Goal: Task Accomplishment & Management: Manage account settings

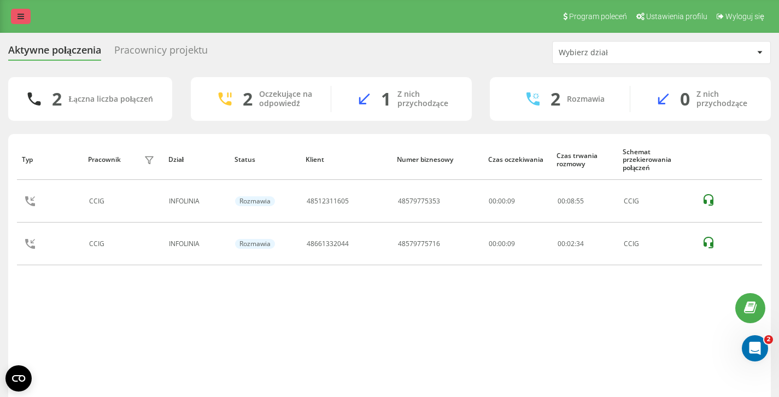
click at [22, 16] on icon at bounding box center [20, 17] width 7 height 8
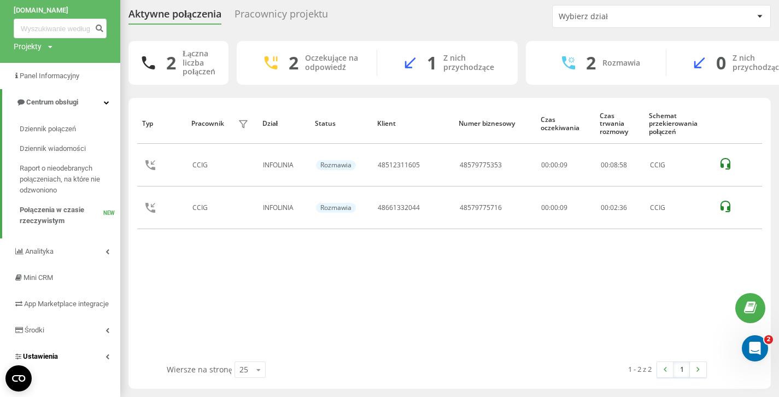
click at [51, 354] on span "Ustawienia" at bounding box center [40, 356] width 35 height 8
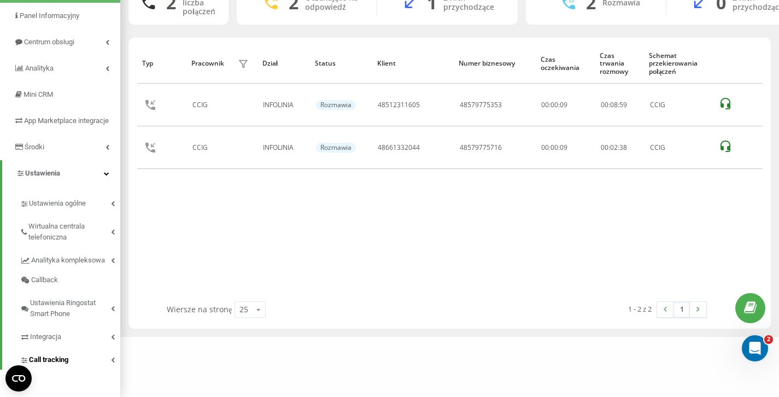
scroll to position [97, 0]
click at [58, 239] on span "Wirtualna centrala telefoniczna" at bounding box center [69, 232] width 83 height 22
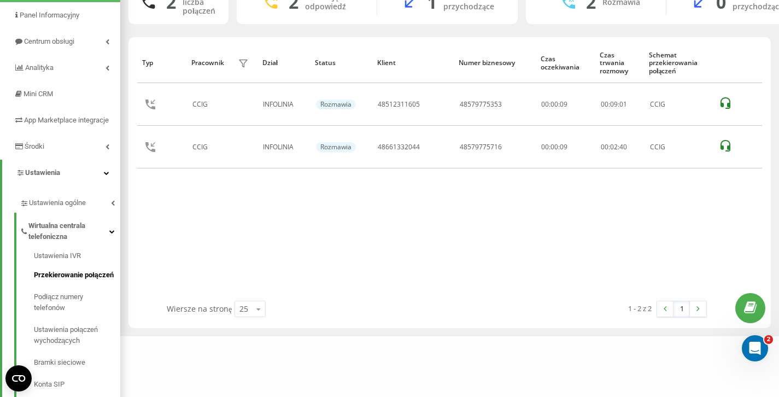
click at [66, 281] on span "Przekierowanie połączeń" at bounding box center [74, 275] width 80 height 11
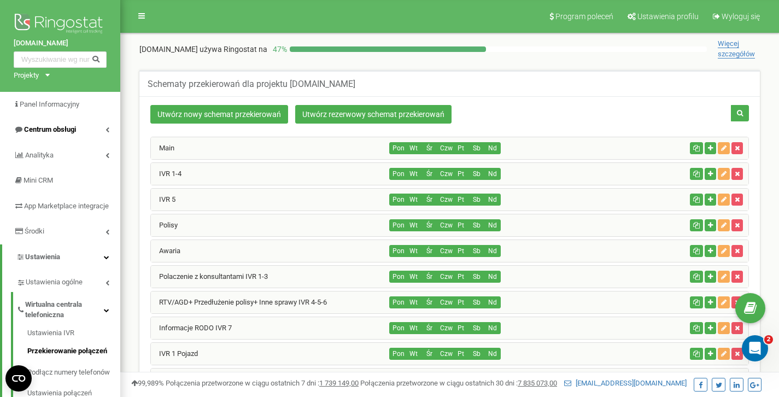
click at [39, 125] on span "Centrum obsługi" at bounding box center [50, 129] width 52 height 8
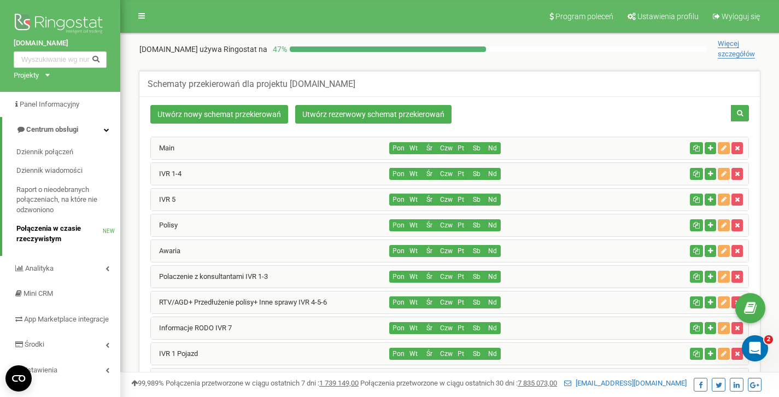
click at [37, 227] on span "Połączenia w czasie rzeczywistym" at bounding box center [59, 234] width 86 height 20
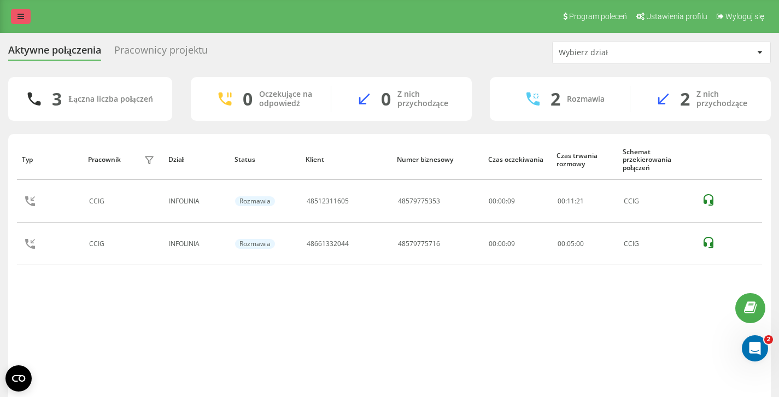
click at [27, 17] on link at bounding box center [21, 16] width 20 height 15
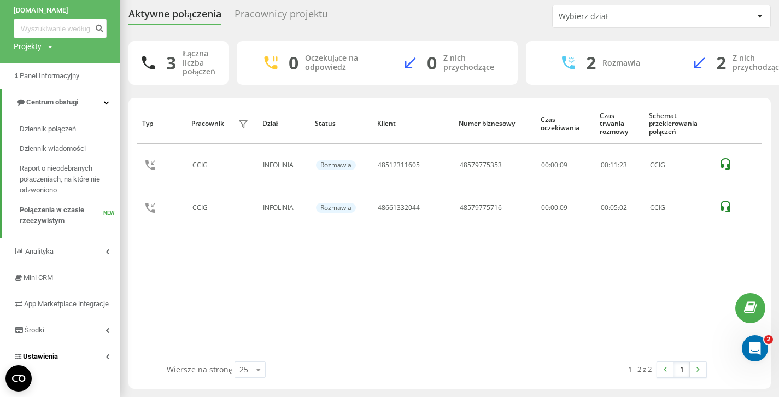
click at [57, 351] on link "Ustawienia" at bounding box center [60, 356] width 120 height 26
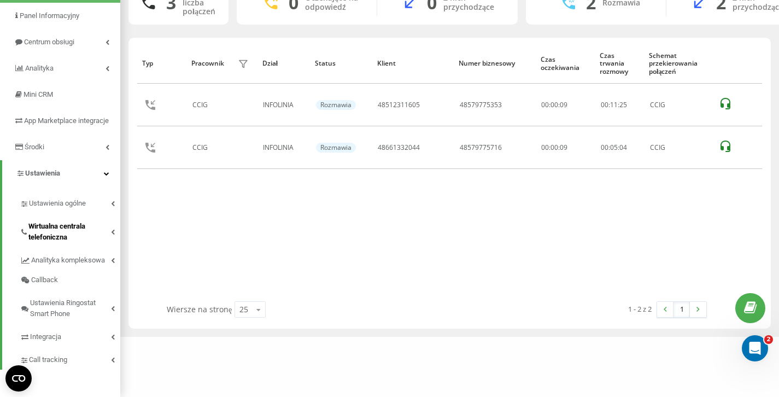
click at [63, 240] on span "Wirtualna centrala telefoniczna" at bounding box center [69, 232] width 83 height 22
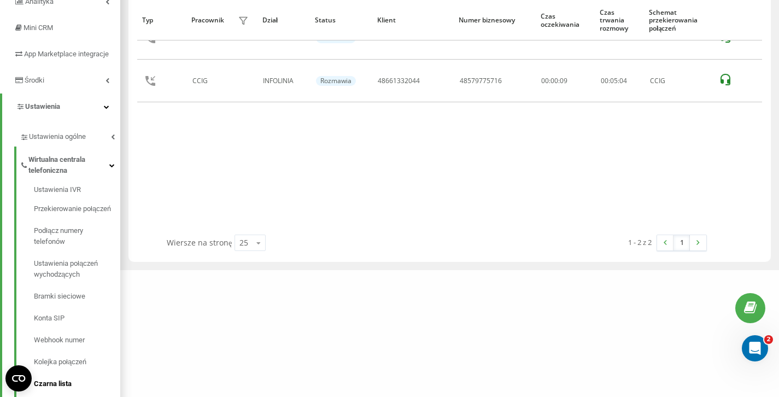
scroll to position [283, 0]
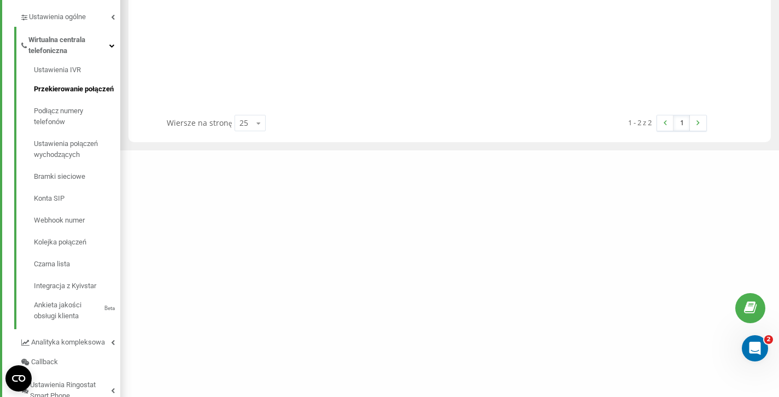
click at [65, 95] on span "Przekierowanie połączeń" at bounding box center [74, 89] width 80 height 11
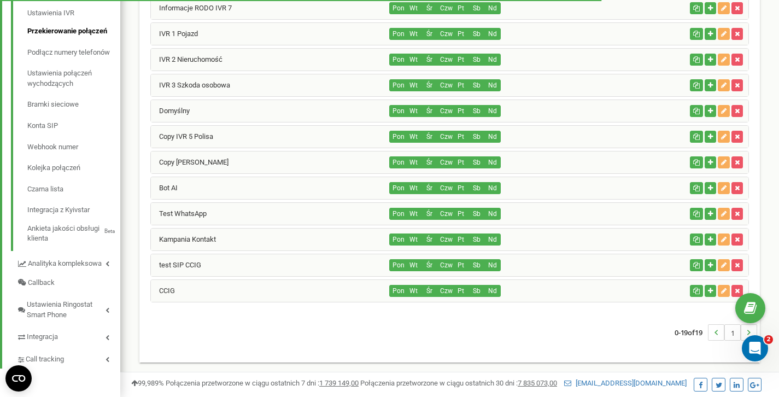
click at [226, 299] on div "CCIG" at bounding box center [270, 291] width 239 height 22
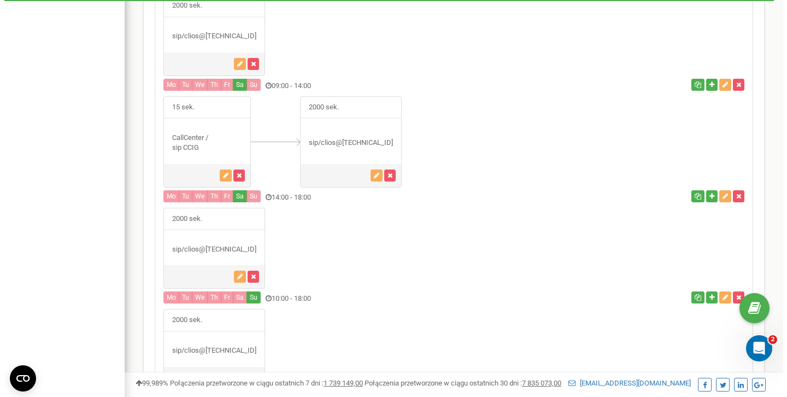
scroll to position [1080, 0]
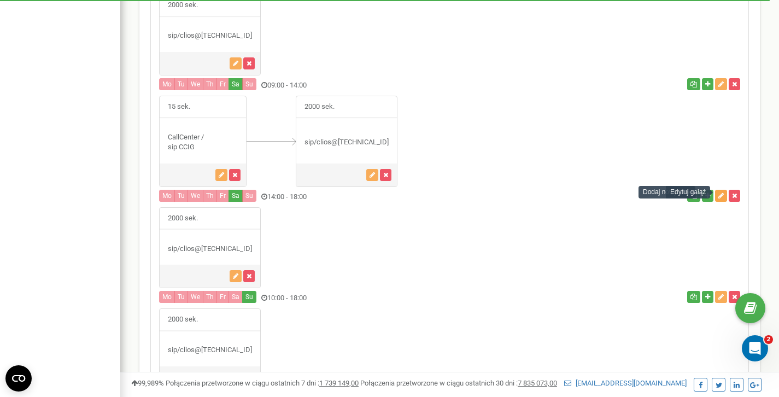
click at [722, 192] on icon "button" at bounding box center [721, 195] width 5 height 7
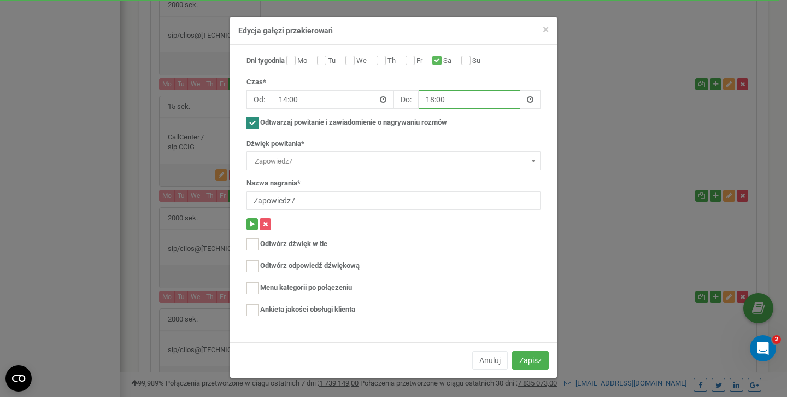
click at [450, 106] on input "18:00" at bounding box center [470, 99] width 102 height 19
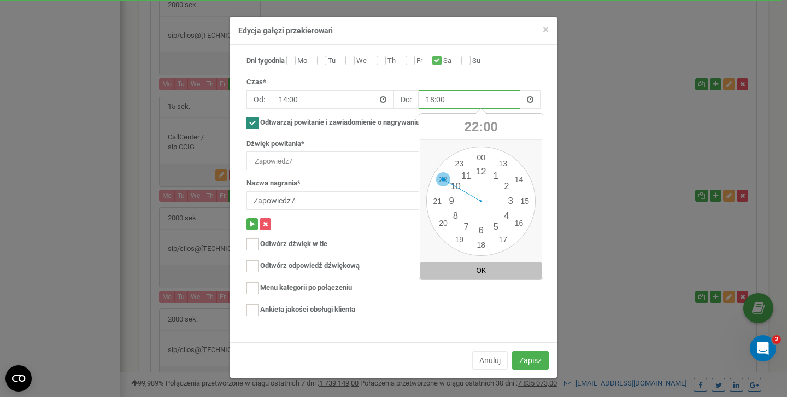
click at [442, 179] on div "00 1 2 3 4 5 6 7 8 9 10 11 12 13 14 15 16 17 18 19 20 21 22 23 00 05 10 15 20 2…" at bounding box center [481, 201] width 109 height 109
click at [477, 159] on div "00 1 2 3 4 5 6 7 8 9 10 11 12 13 14 15 16 17 18 19 20 21 22 23 00 05 10 15 20 2…" at bounding box center [481, 201] width 109 height 109
click at [477, 266] on button "OK" at bounding box center [481, 270] width 122 height 16
type input "22:00"
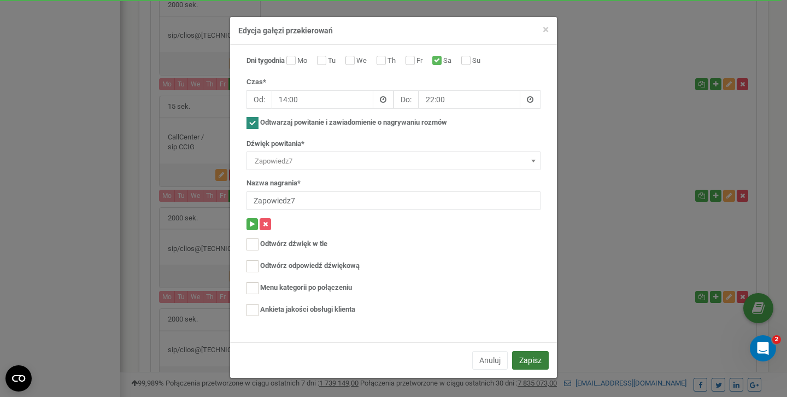
click at [530, 359] on button "Zapisz" at bounding box center [530, 360] width 37 height 19
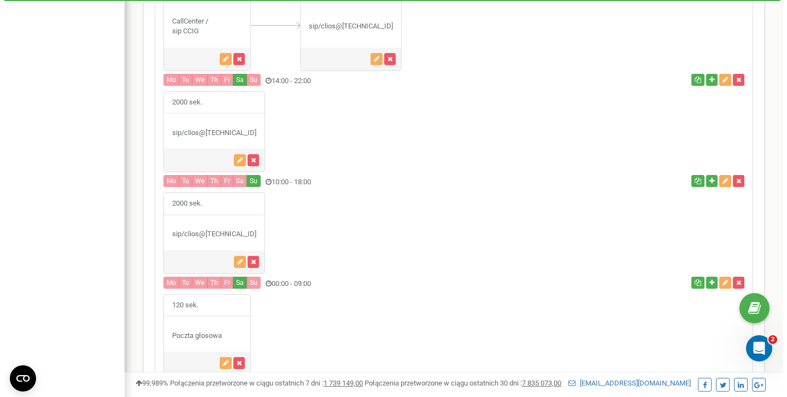
scroll to position [1205, 0]
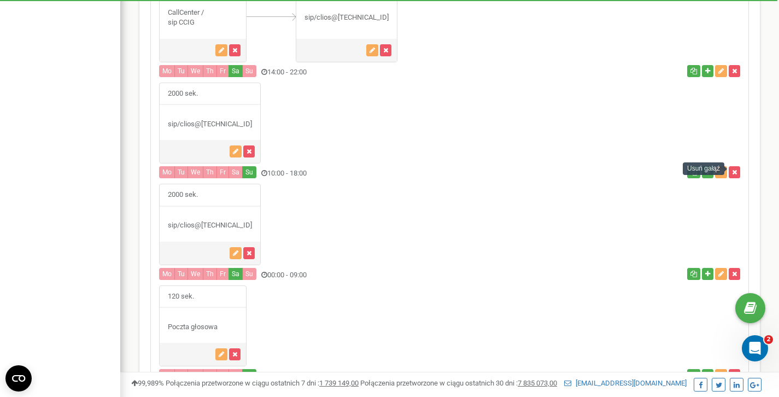
click at [722, 167] on div "Usuń gałąź" at bounding box center [704, 168] width 42 height 13
click at [721, 171] on icon "button" at bounding box center [721, 172] width 5 height 7
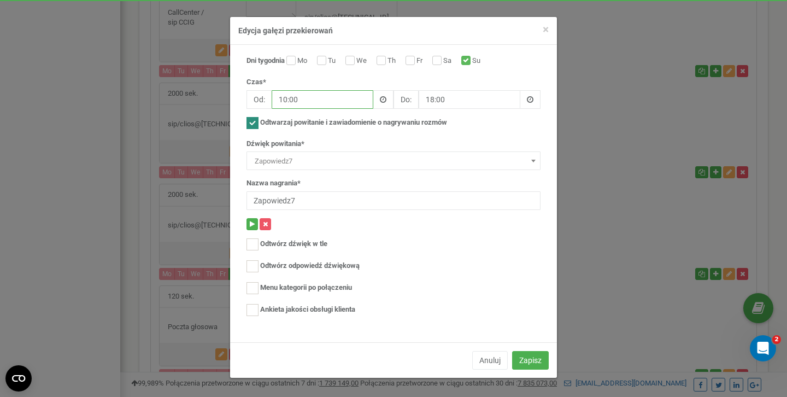
click at [316, 102] on input "10:00" at bounding box center [323, 99] width 102 height 19
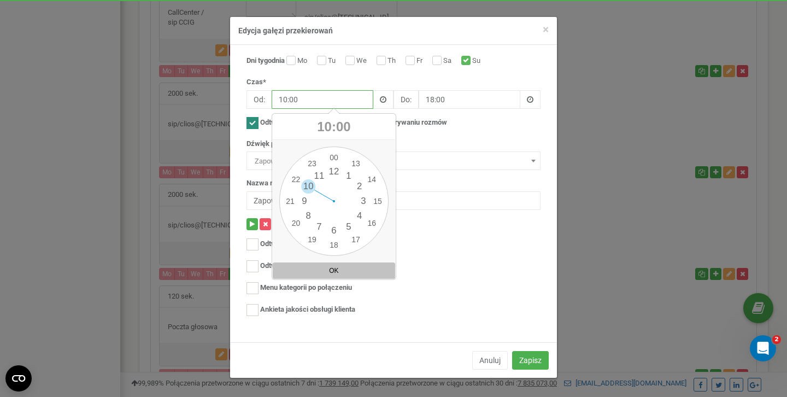
click at [311, 214] on div "00 1 2 3 4 5 6 7 8 9 10 11 12 13 14 15 16 17 18 19 20 21 22 23 00 05 10 15 20 2…" at bounding box center [333, 201] width 109 height 109
click at [332, 161] on div "00 1 2 3 4 5 6 7 8 9 10 11 12 13 14 15 16 17 18 19 20 21 22 23 00 05 10 15 20 2…" at bounding box center [333, 201] width 109 height 109
click at [337, 271] on button "OK" at bounding box center [334, 270] width 122 height 16
type input "08:00"
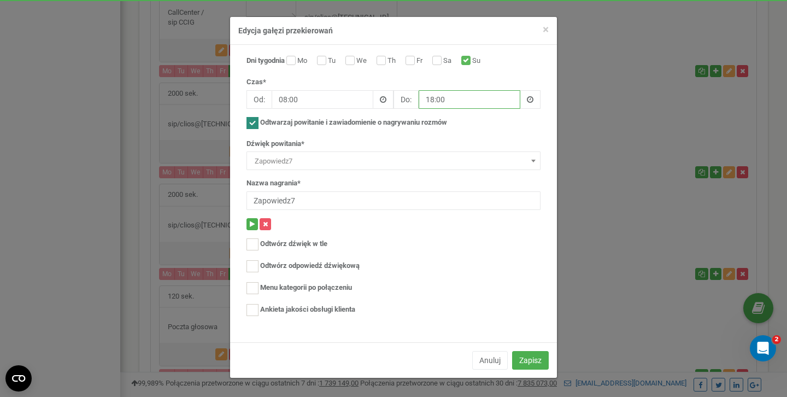
click at [455, 99] on input "18:00" at bounding box center [470, 99] width 102 height 19
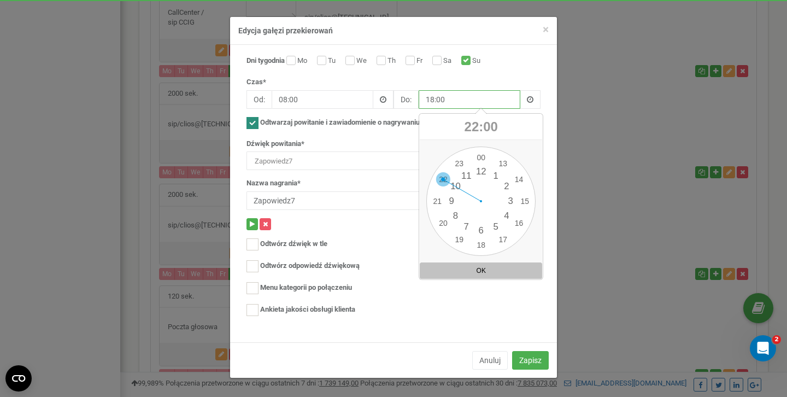
click at [445, 184] on div "00 1 2 3 4 5 6 7 8 9 10 11 12 13 14 15 16 17 18 19 20 21 22 23 00 05 10 15 20 2…" at bounding box center [481, 201] width 109 height 109
click at [483, 156] on div "00 1 2 3 4 5 6 7 8 9 10 11 12 13 14 15 16 17 18 19 20 21 22 23 00 05 10 15 20 2…" at bounding box center [481, 201] width 109 height 109
click at [482, 274] on button "OK" at bounding box center [481, 270] width 122 height 16
type input "22:00"
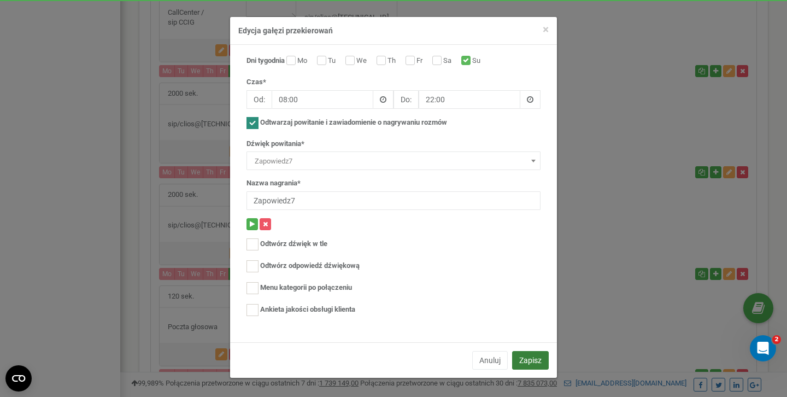
click at [528, 352] on button "Zapisz" at bounding box center [530, 360] width 37 height 19
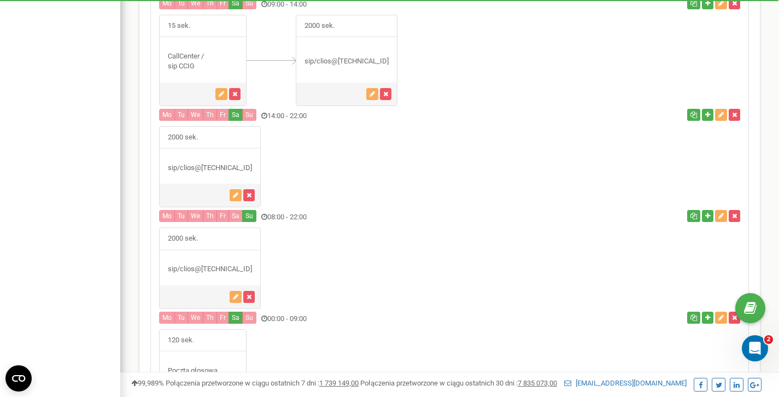
scroll to position [1163, 0]
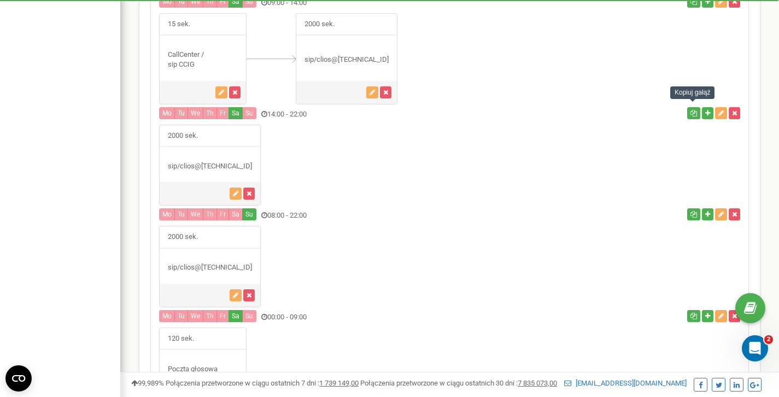
click at [694, 111] on icon "button" at bounding box center [694, 113] width 7 height 7
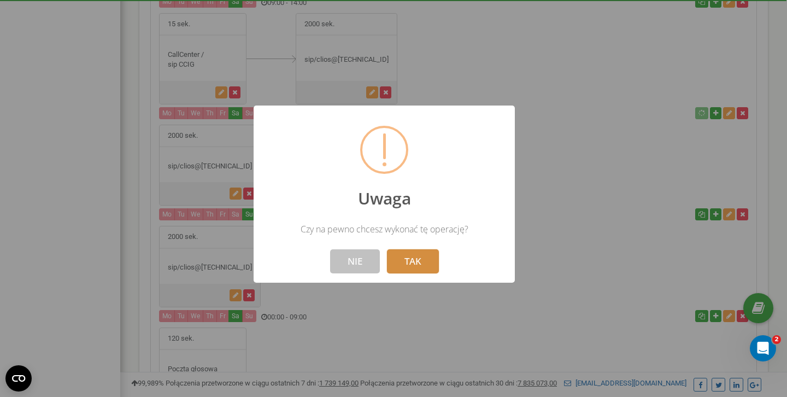
click at [424, 250] on button "TAK" at bounding box center [413, 261] width 52 height 24
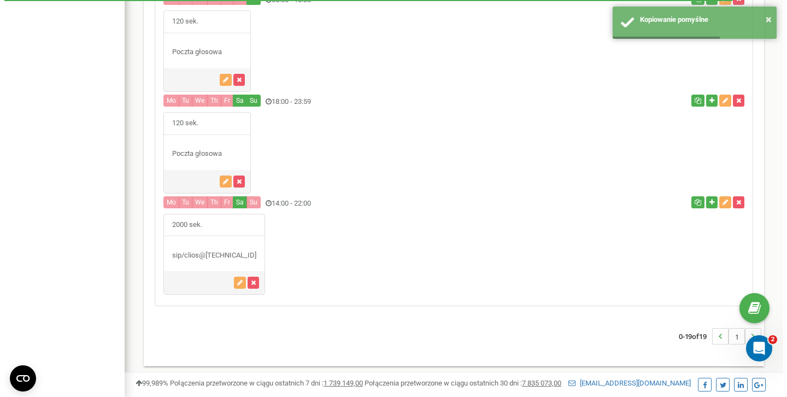
scroll to position [1580, 0]
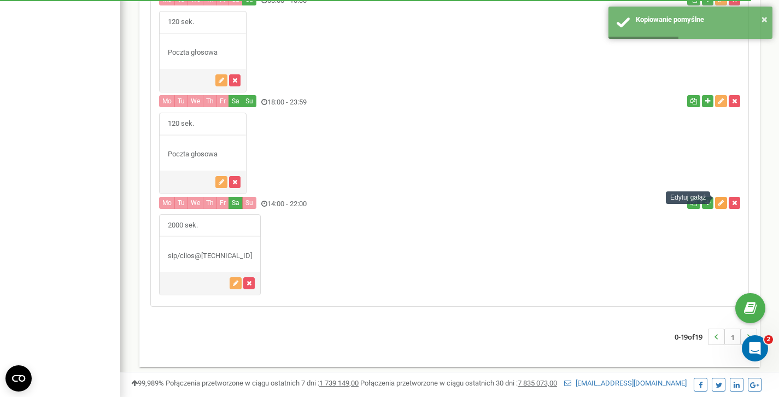
click at [721, 200] on icon "button" at bounding box center [721, 203] width 5 height 7
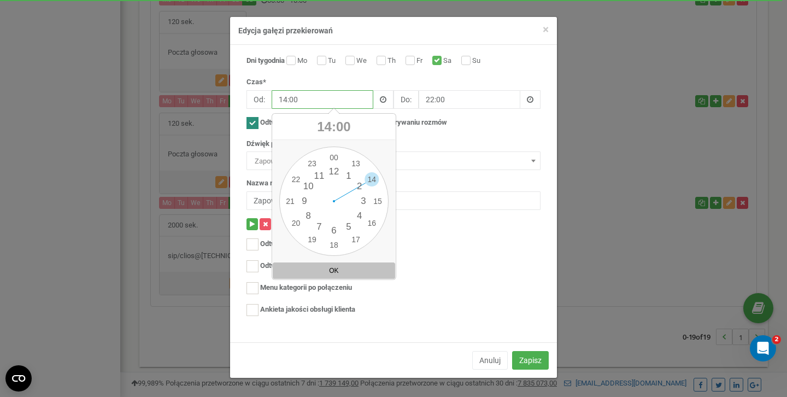
click at [309, 98] on input "14:00" at bounding box center [323, 99] width 102 height 19
click at [308, 211] on div "00 1 2 3 4 5 6 7 8 9 10 11 12 13 14 15 16 17 18 19 20 21 22 23 00 05 10 15 20 2…" at bounding box center [333, 201] width 109 height 109
click at [334, 158] on div "00 1 2 3 4 5 6 7 8 9 10 11 12 13 14 15 16 17 18 19 20 21 22 23 00 05 10 15 20 2…" at bounding box center [333, 201] width 109 height 109
click at [347, 271] on button "OK" at bounding box center [334, 270] width 122 height 16
type input "08:00"
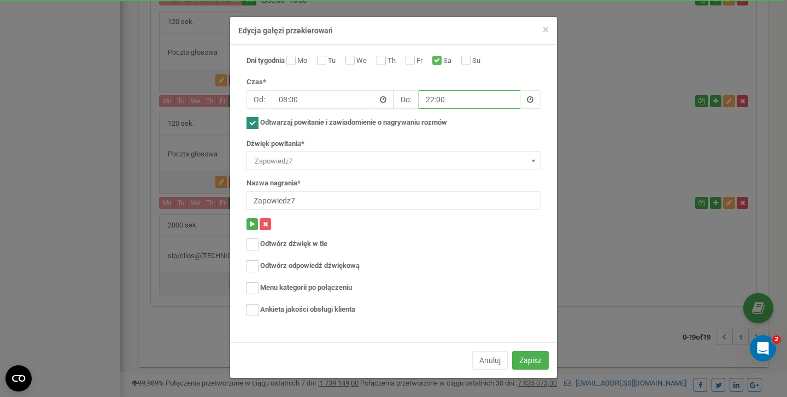
click at [440, 95] on input "22:00" at bounding box center [470, 99] width 102 height 19
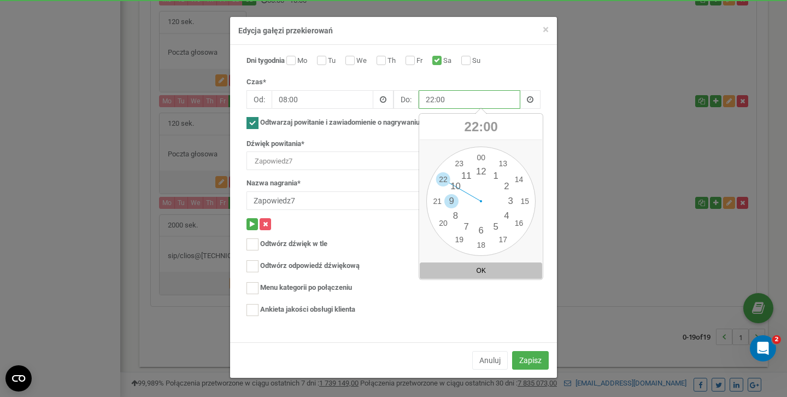
click at [452, 199] on div "00 1 2 3 4 5 6 7 8 9 10 11 12 13 14 15 16 17 18 19 20 21 22 23 00 05 10 15 20 2…" at bounding box center [481, 201] width 109 height 109
click at [480, 157] on div "00 1 2 3 4 5 6 7 8 9 10 11 12 13 14 15 16 17 18 19 20 21 22 23 00 05 10 15 20 2…" at bounding box center [481, 201] width 109 height 109
click at [531, 246] on div "00 05 10 15 20 25 30 35 40 45 50 55" at bounding box center [481, 201] width 109 height 109
click at [465, 115] on div "09 : 00" at bounding box center [481, 127] width 122 height 26
click at [466, 125] on span "09" at bounding box center [472, 126] width 15 height 15
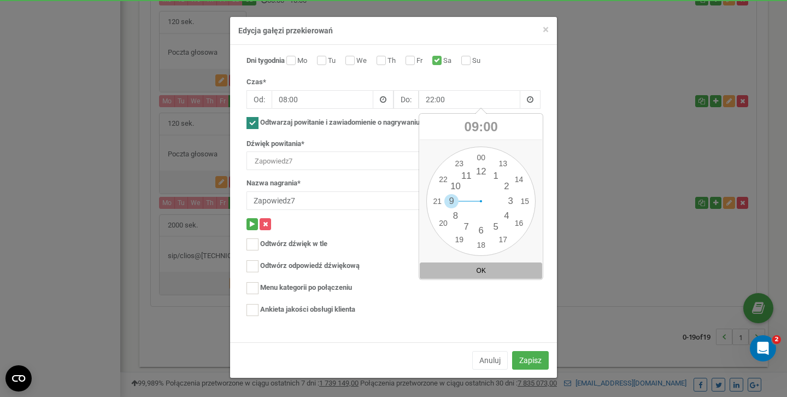
click at [487, 269] on button "OK" at bounding box center [481, 270] width 122 height 16
type input "09:00"
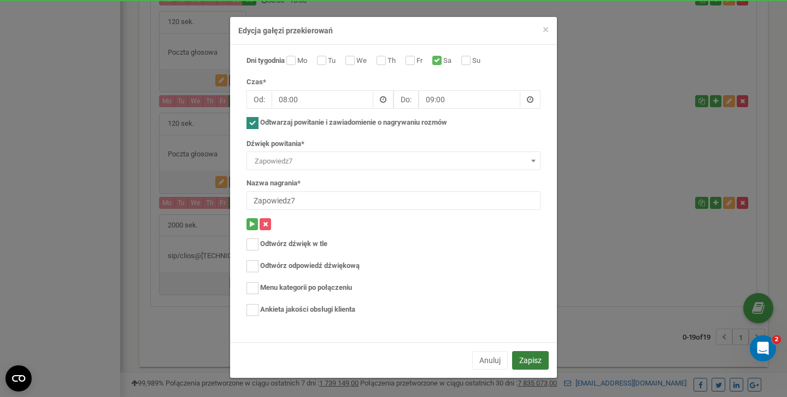
click at [530, 362] on button "Zapisz" at bounding box center [530, 360] width 37 height 19
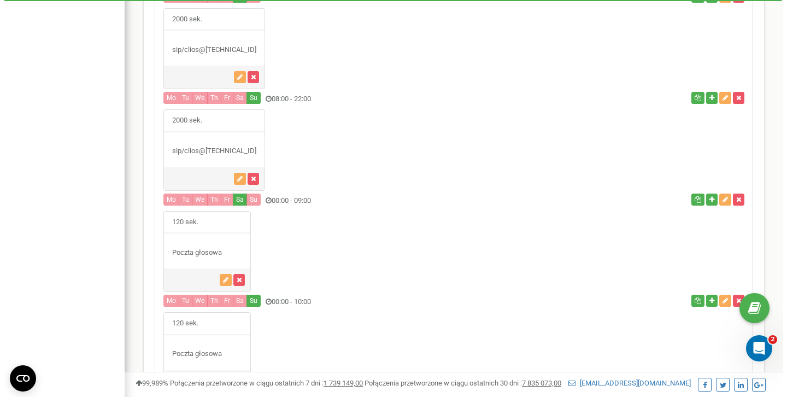
scroll to position [1287, 0]
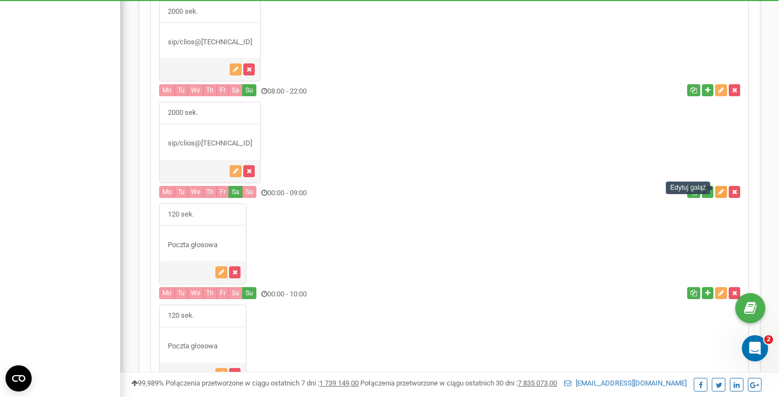
click at [723, 189] on icon "button" at bounding box center [721, 192] width 5 height 7
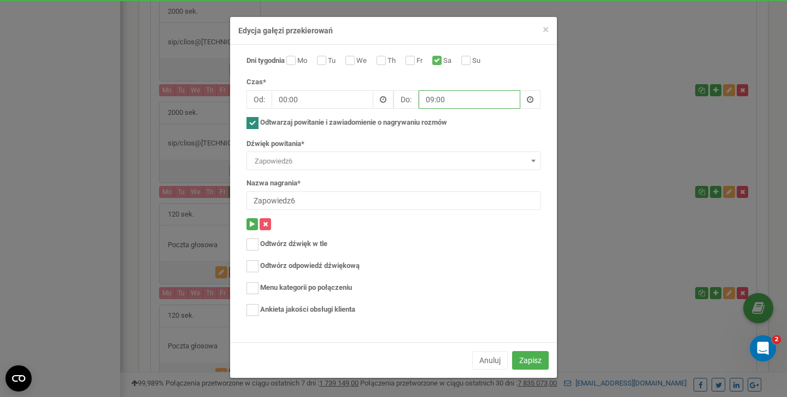
click at [438, 103] on input "09:00" at bounding box center [470, 99] width 102 height 19
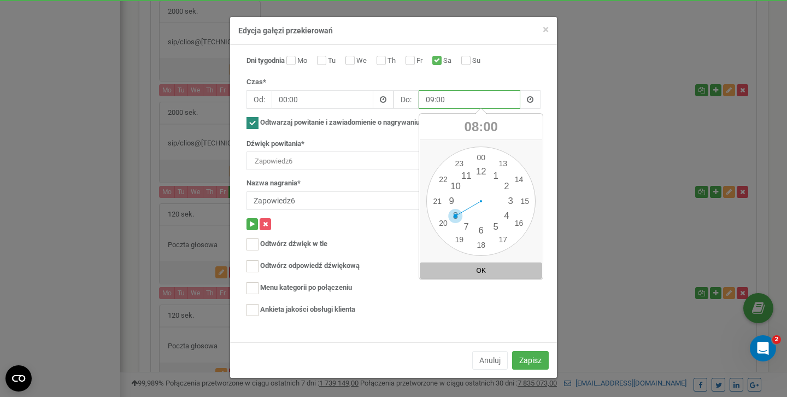
click at [453, 216] on div "00 1 2 3 4 5 6 7 8 9 10 11 12 13 14 15 16 17 18 19 20 21 22 23 00 05 10 15 20 2…" at bounding box center [481, 201] width 109 height 109
click at [483, 155] on div "00 1 2 3 4 5 6 7 8 9 10 11 12 13 14 15 16 17 18 19 20 21 22 23 00 05 10 15 20 2…" at bounding box center [481, 201] width 109 height 109
click at [478, 271] on button "OK" at bounding box center [481, 270] width 122 height 16
type input "08:00"
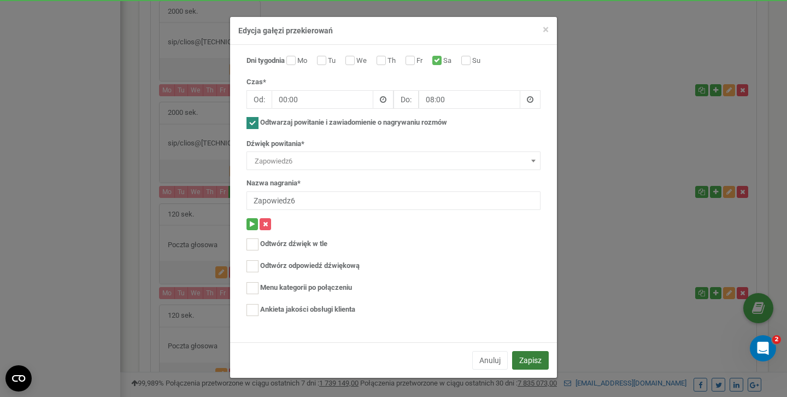
click at [529, 360] on button "Zapisz" at bounding box center [530, 360] width 37 height 19
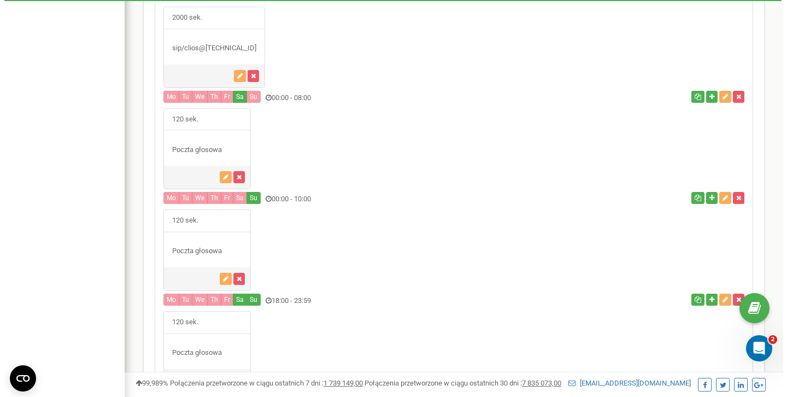
scroll to position [1403, 0]
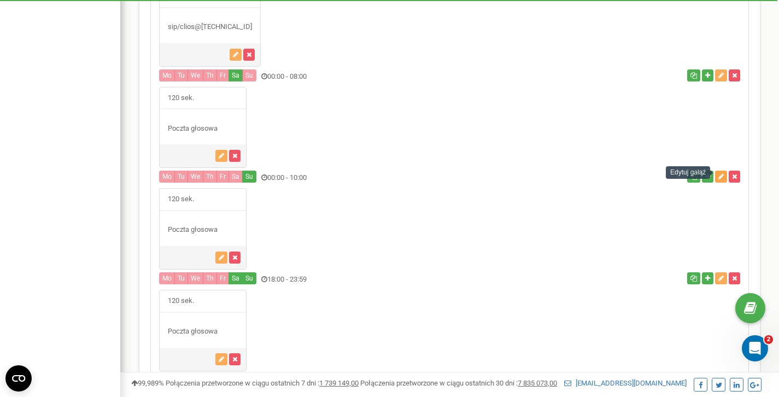
click at [722, 174] on icon "button" at bounding box center [721, 176] width 5 height 7
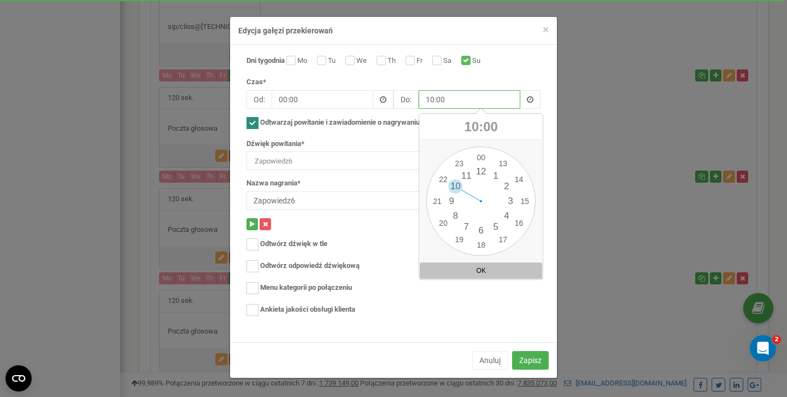
click at [452, 106] on input "10:00" at bounding box center [470, 99] width 102 height 19
click at [457, 217] on div "00 1 2 3 4 5 6 7 8 9 10 11 12 13 14 15 16 17 18 19 20 21 22 23 00 05 10 15 20 2…" at bounding box center [481, 201] width 109 height 109
click at [482, 159] on div "00 1 2 3 4 5 6 7 8 9 10 11 12 13 14 15 16 17 18 19 20 21 22 23 00 05 10 15 20 2…" at bounding box center [481, 201] width 109 height 109
click at [473, 272] on button "OK" at bounding box center [481, 270] width 122 height 16
type input "08:00"
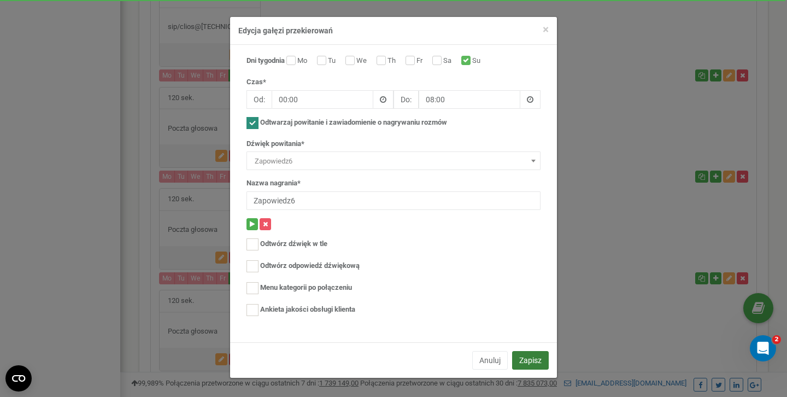
click at [524, 363] on button "Zapisz" at bounding box center [530, 360] width 37 height 19
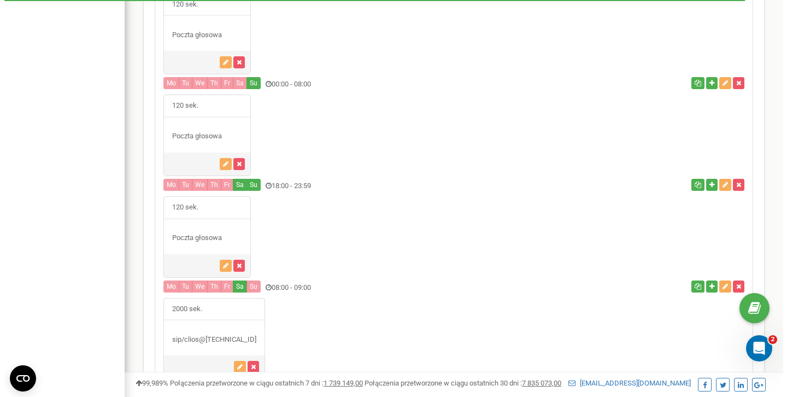
scroll to position [1563, 0]
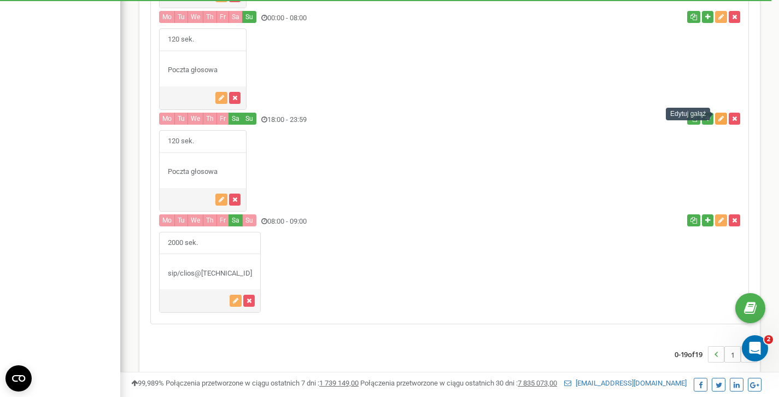
click at [719, 115] on icon "button" at bounding box center [721, 118] width 5 height 7
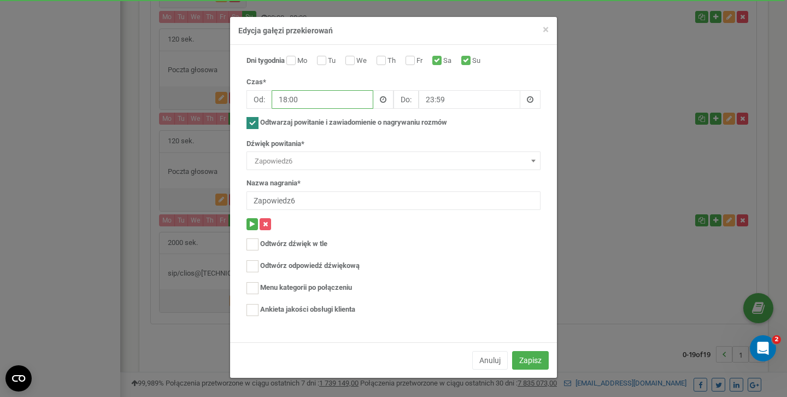
click at [326, 100] on input "18:00" at bounding box center [323, 99] width 102 height 19
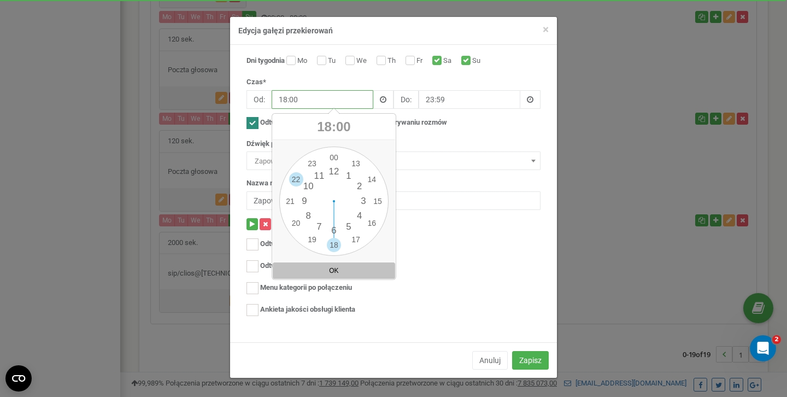
click at [297, 183] on div "00 1 2 3 4 5 6 7 8 9 10 11 12 13 14 15 16 17 18 19 20 21 22 23 00 05 10 15 20 2…" at bounding box center [333, 201] width 109 height 109
click at [335, 159] on div "00 1 2 3 4 5 6 7 8 9 10 11 12 13 14 15 16 17 18 19 20 21 22 23 00 05 10 15 20 2…" at bounding box center [333, 201] width 109 height 109
click at [334, 269] on button "OK" at bounding box center [334, 270] width 122 height 16
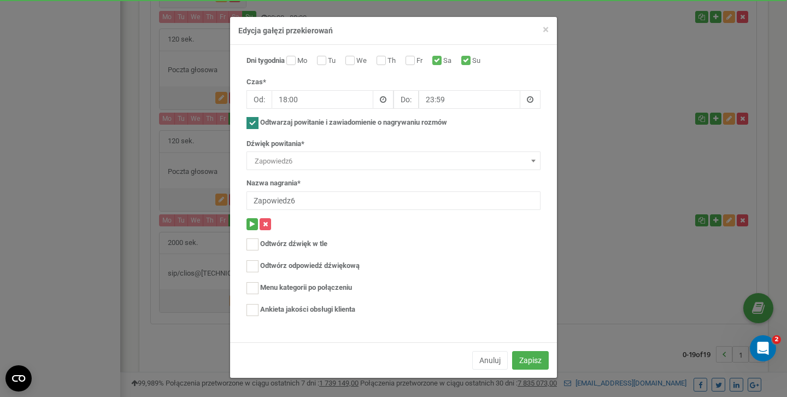
type input "22:00"
click at [522, 356] on button "Zapisz" at bounding box center [530, 360] width 37 height 19
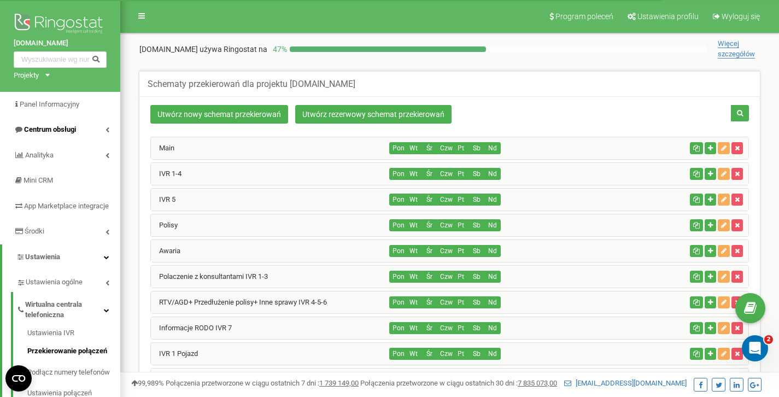
click at [43, 125] on span "Centrum obsługi" at bounding box center [45, 130] width 62 height 10
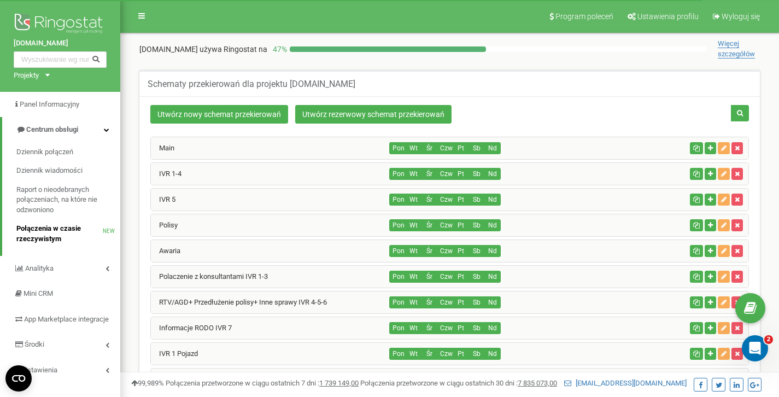
click at [42, 220] on link "Połączenia w czasie rzeczywistym NEW" at bounding box center [68, 233] width 104 height 29
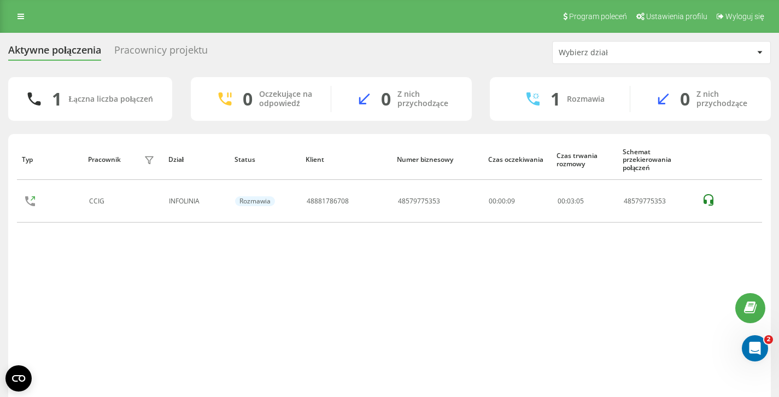
click at [352, 1] on div "Program poleceń Ustawienia profilu Wyloguj się" at bounding box center [389, 16] width 779 height 33
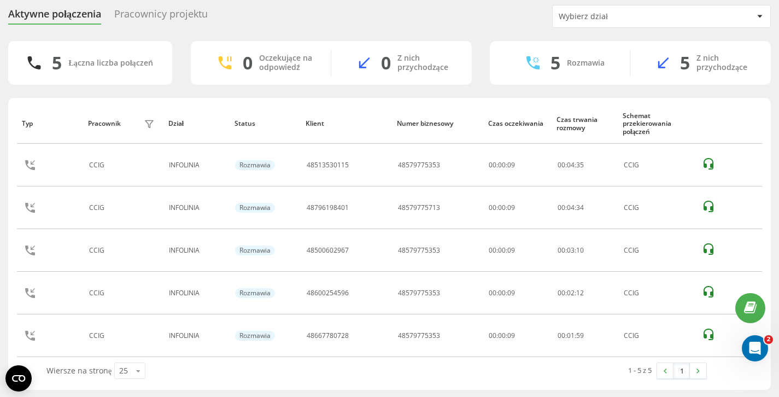
scroll to position [36, 0]
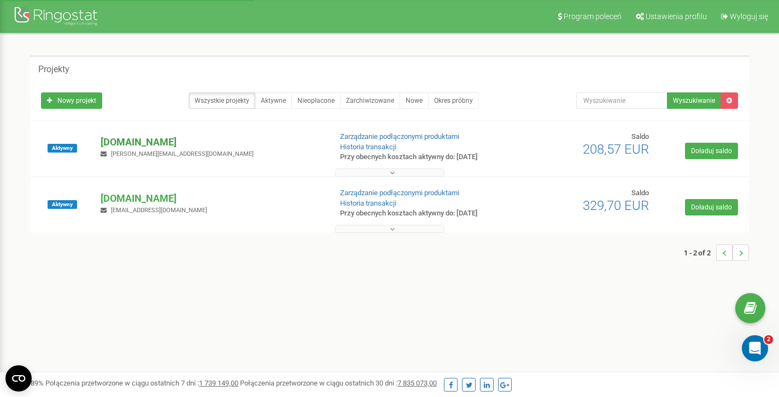
click at [149, 136] on p "[DOMAIN_NAME]" at bounding box center [211, 142] width 221 height 14
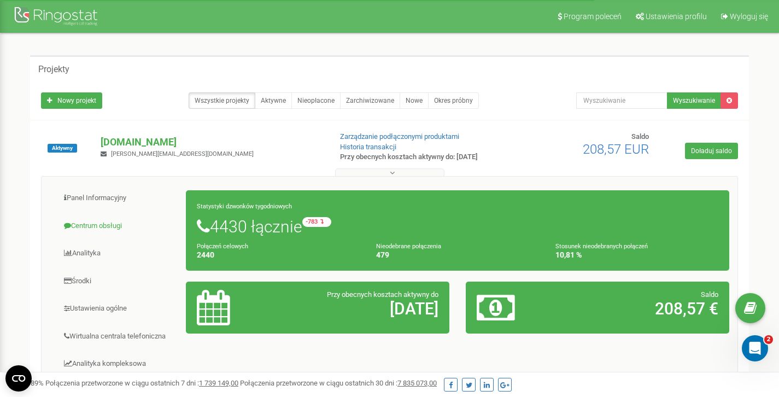
click at [100, 229] on link "Centrum obsługi" at bounding box center [118, 226] width 137 height 27
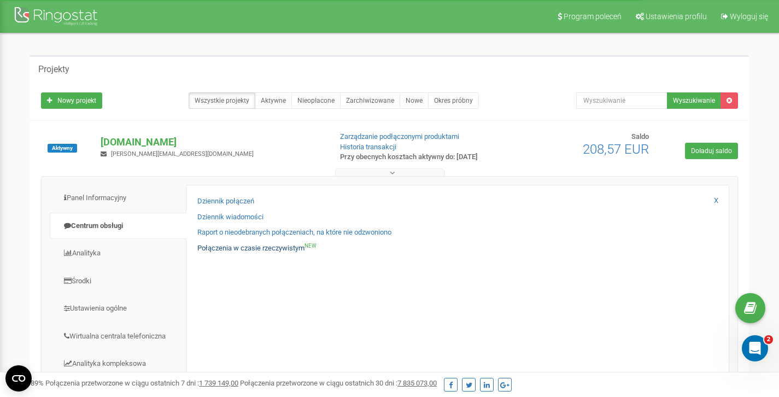
click at [232, 250] on link "Połączenia w czasie rzeczywistym NEW" at bounding box center [256, 248] width 119 height 10
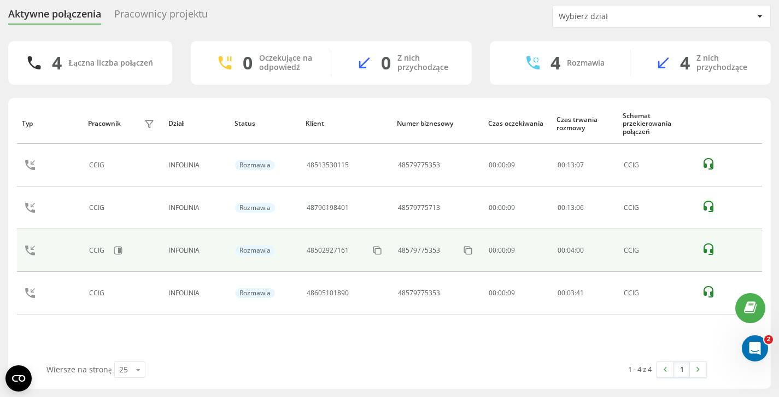
scroll to position [36, 0]
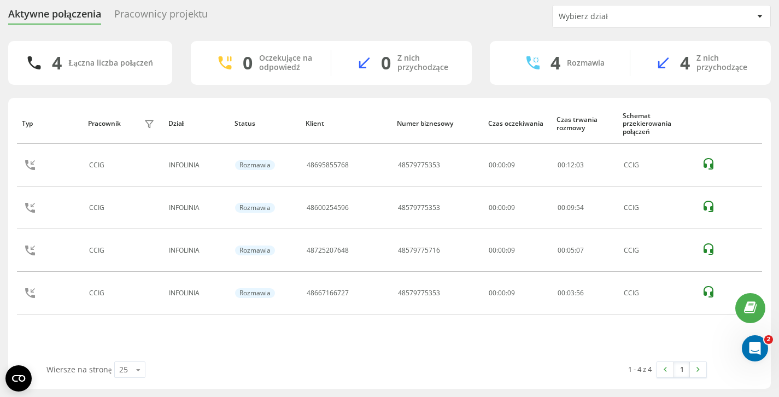
scroll to position [36, 0]
